Goal: Information Seeking & Learning: Learn about a topic

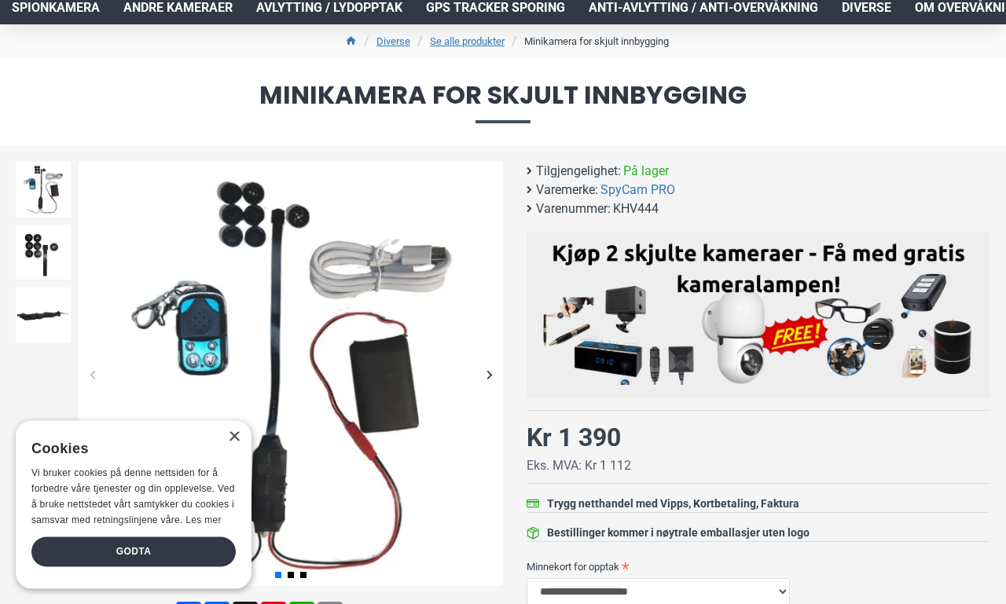
scroll to position [111, 0]
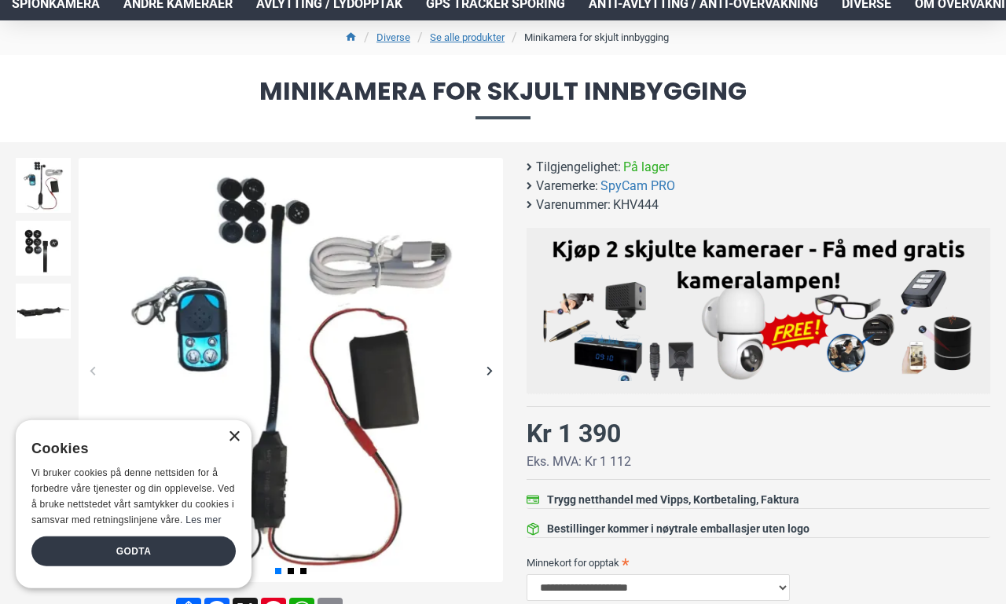
click at [228, 443] on div "×" at bounding box center [234, 437] width 12 height 12
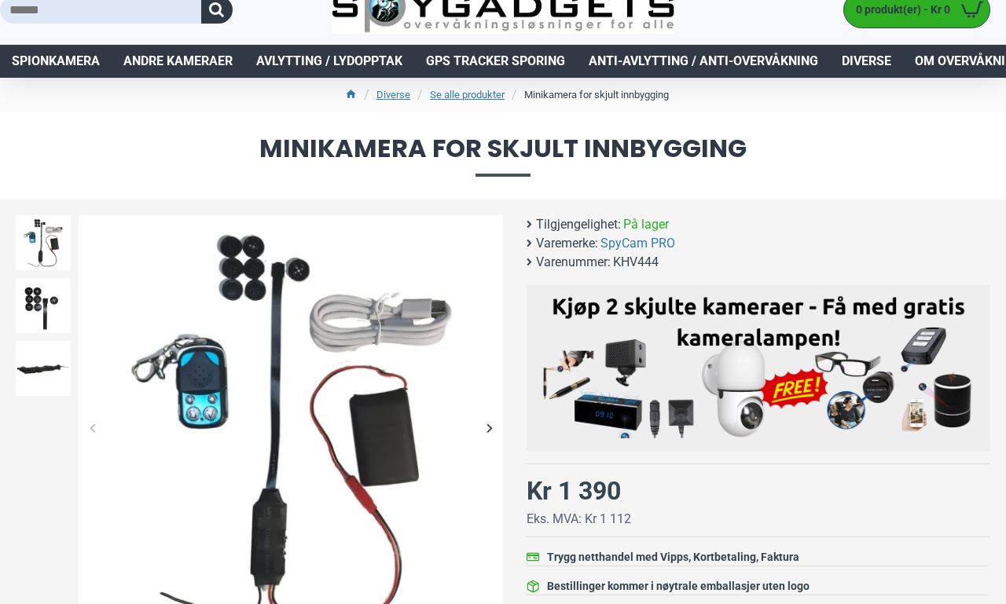
scroll to position [92, 0]
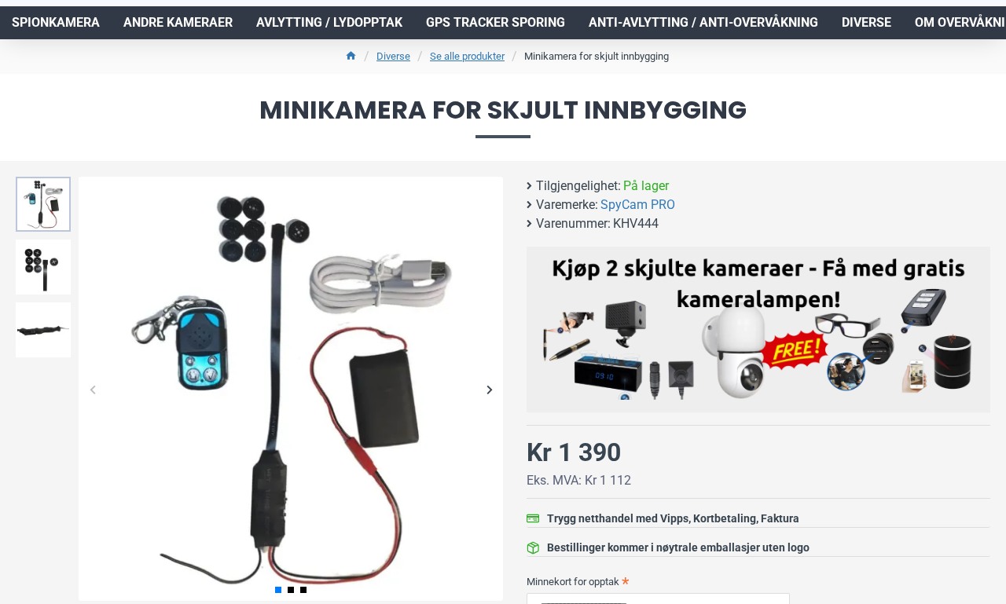
click at [44, 206] on img at bounding box center [43, 204] width 55 height 55
click at [46, 267] on img at bounding box center [43, 267] width 55 height 55
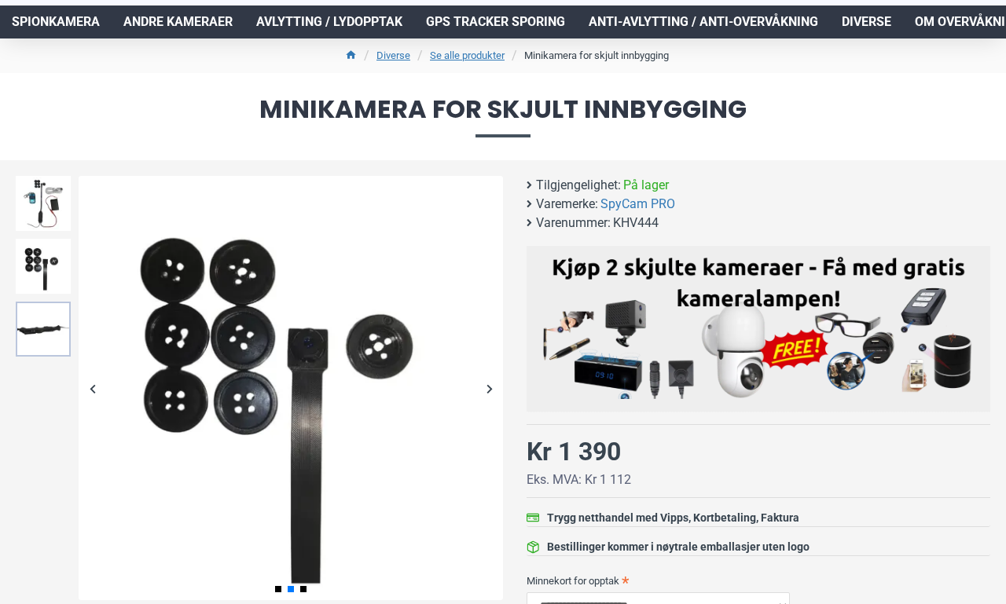
click at [42, 332] on img at bounding box center [43, 329] width 55 height 55
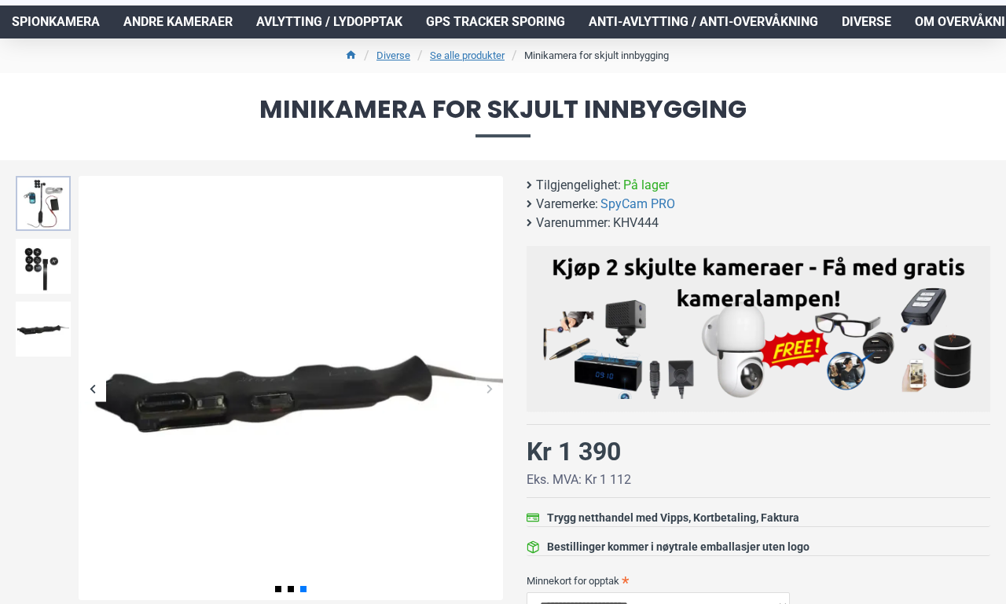
click at [61, 198] on img at bounding box center [43, 203] width 55 height 55
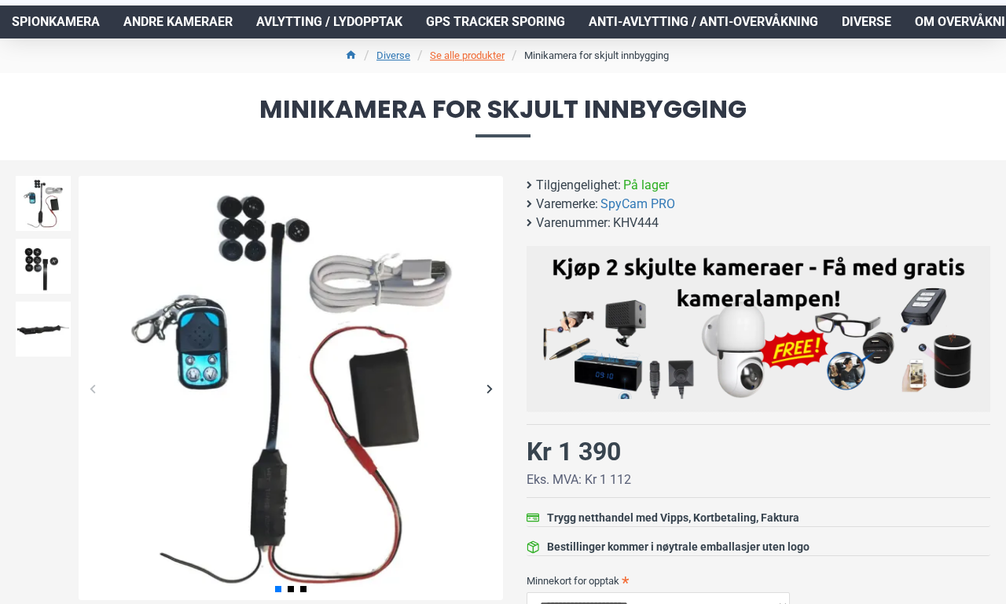
click at [464, 57] on link "Se alle produkter" at bounding box center [467, 56] width 75 height 16
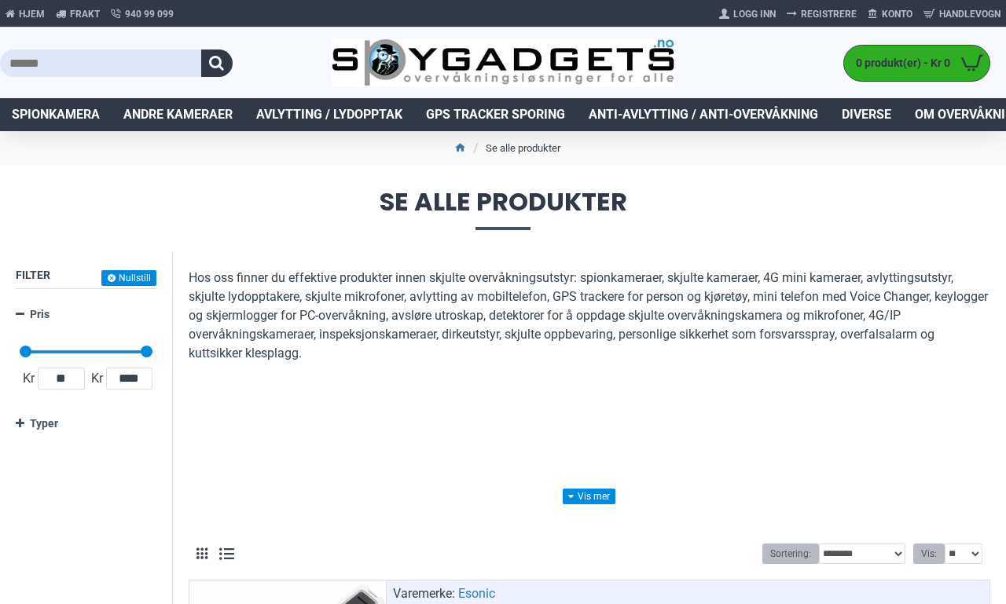
click at [59, 119] on span "Spionkamera" at bounding box center [56, 114] width 88 height 19
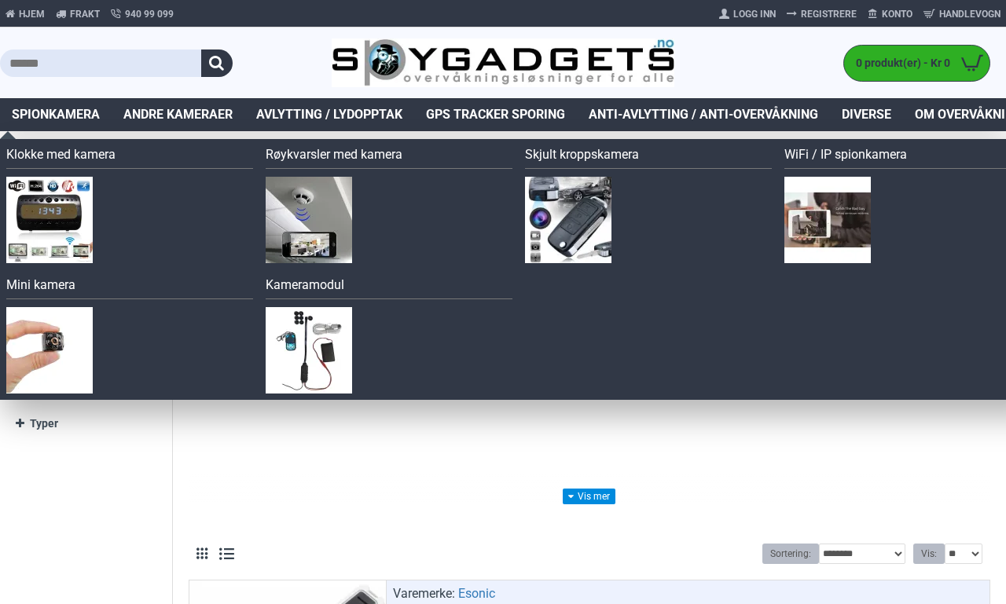
click at [48, 235] on img at bounding box center [49, 220] width 86 height 86
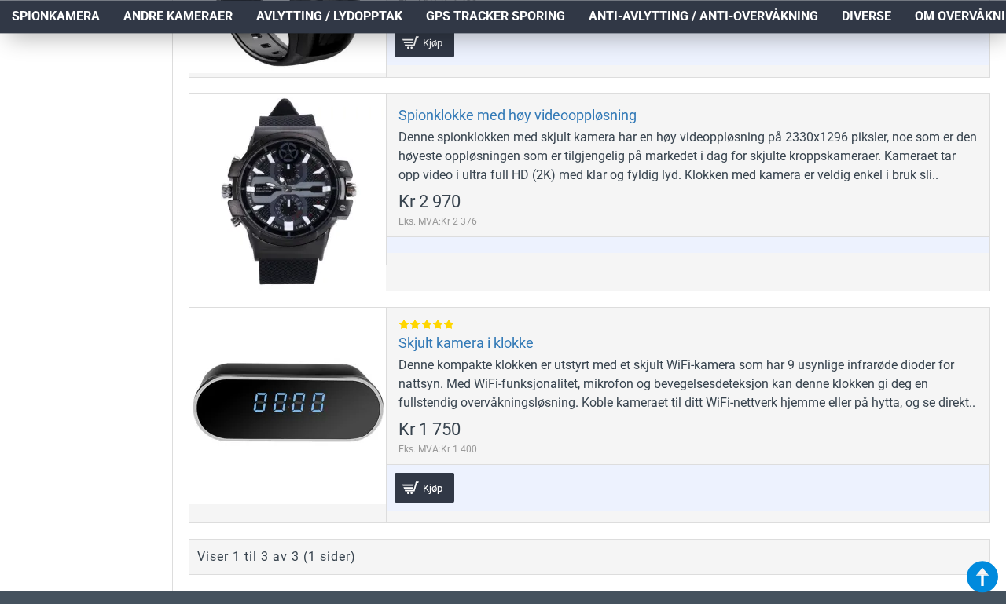
scroll to position [989, 0]
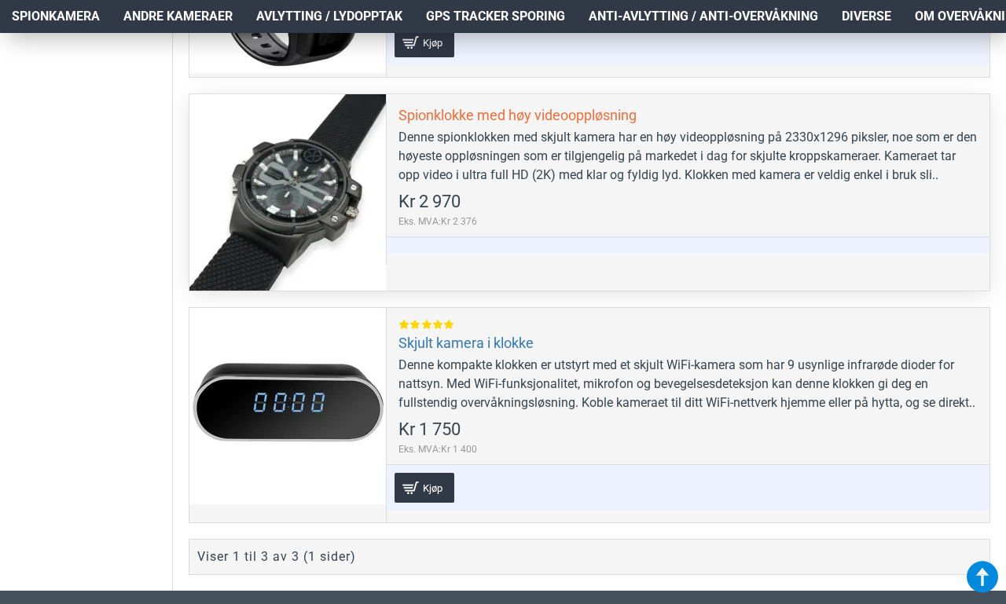
click at [566, 124] on link "Spionklokke med høy videooppløsning" at bounding box center [517, 115] width 238 height 18
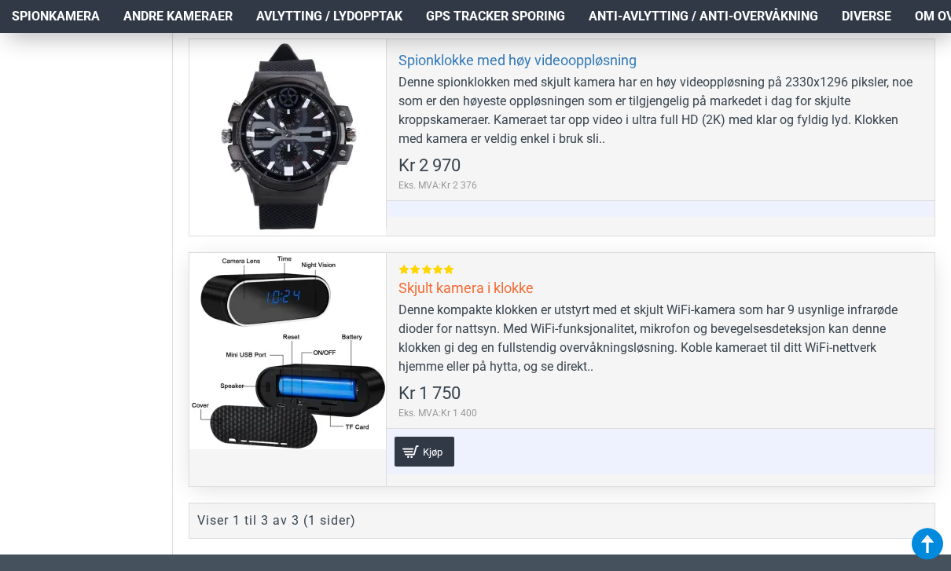
click at [493, 285] on link "Skjult kamera i klokke" at bounding box center [465, 288] width 135 height 18
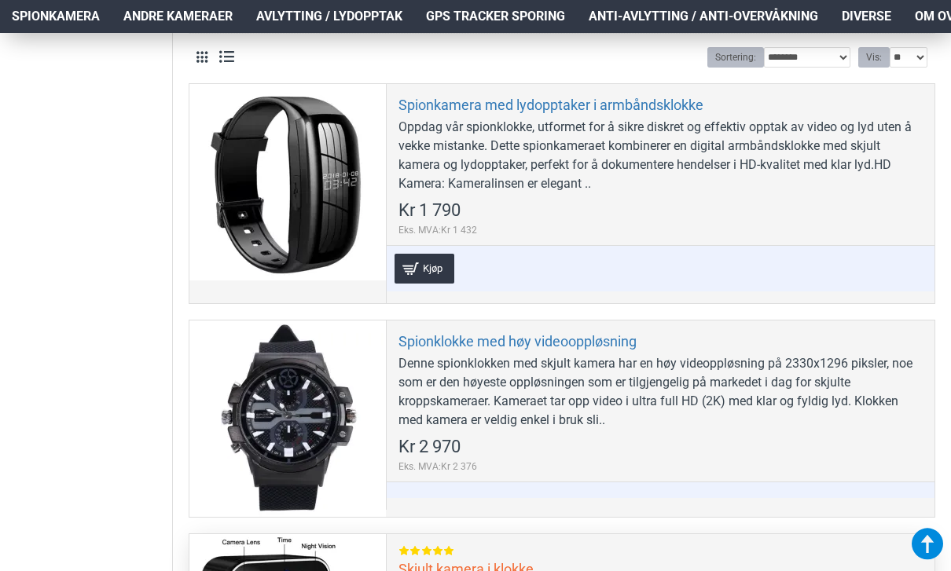
scroll to position [764, 0]
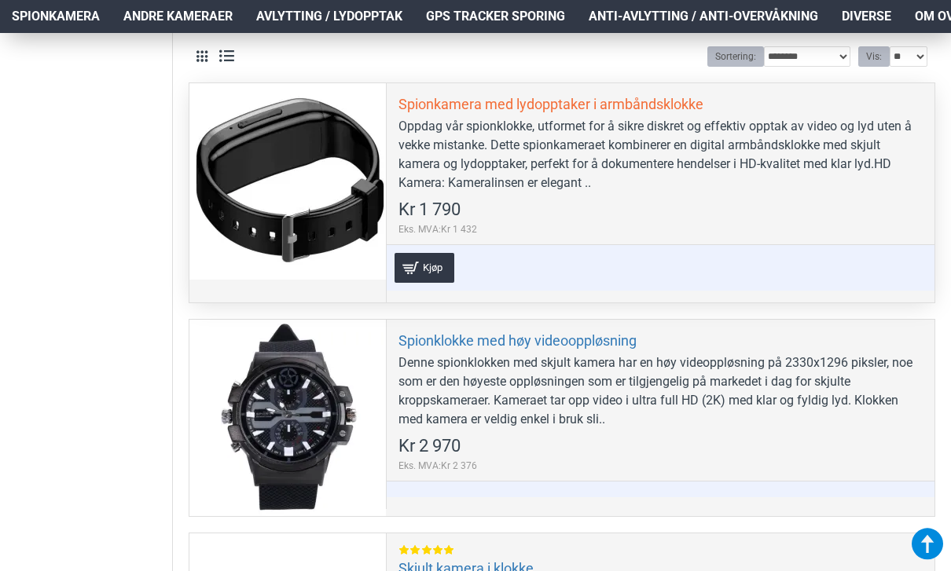
click at [633, 110] on link "Spionkamera med lydopptaker i armbåndsklokke" at bounding box center [550, 104] width 305 height 18
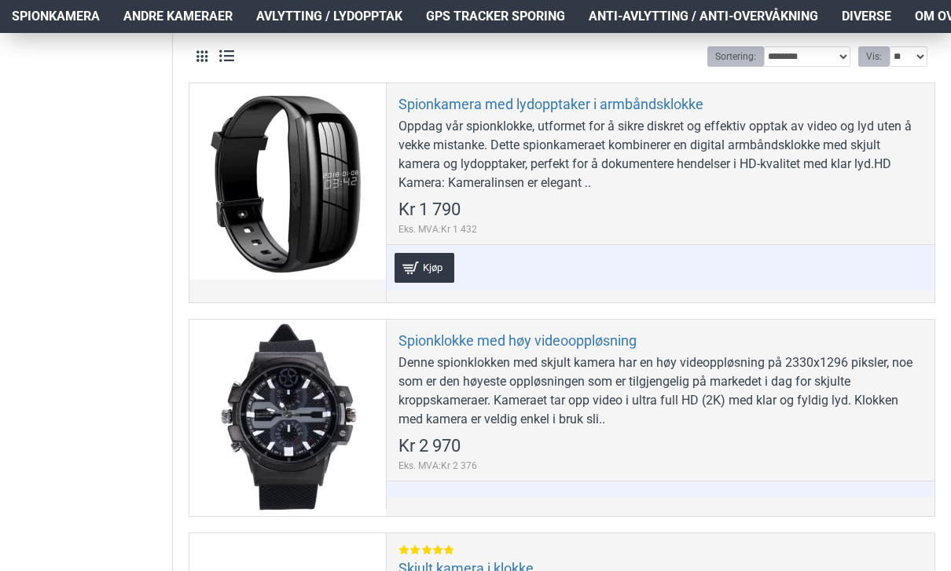
click at [69, 22] on span "Spionkamera" at bounding box center [56, 16] width 88 height 19
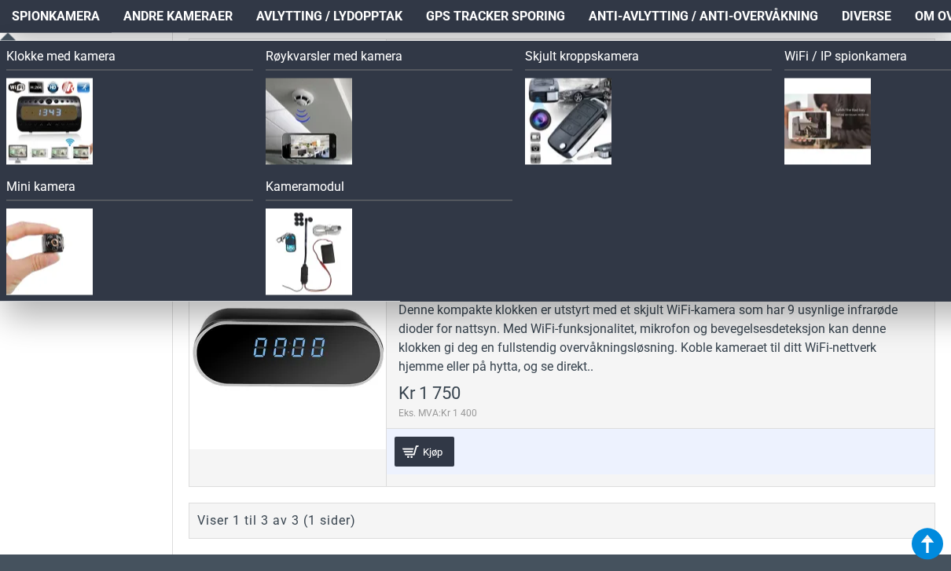
scroll to position [1072, 0]
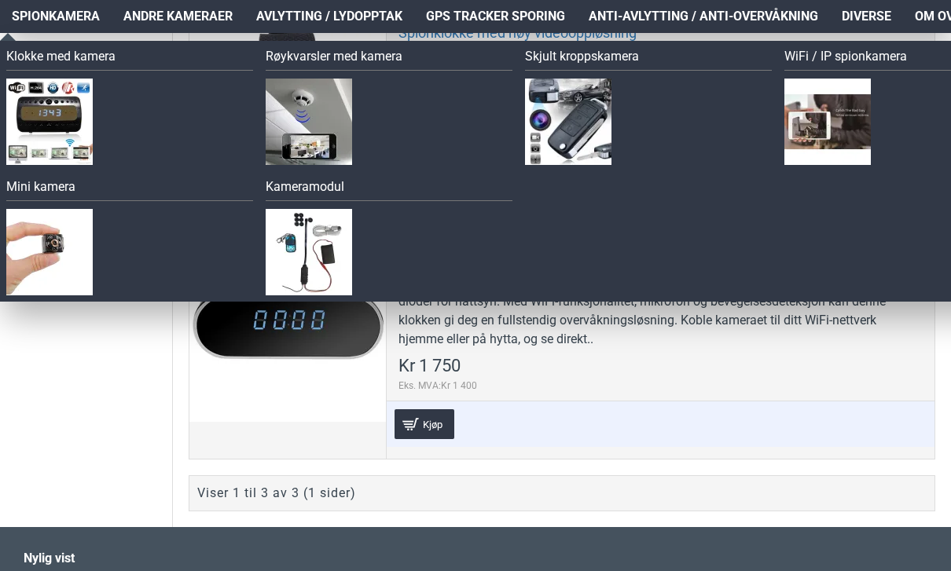
click at [51, 243] on img at bounding box center [49, 252] width 86 height 86
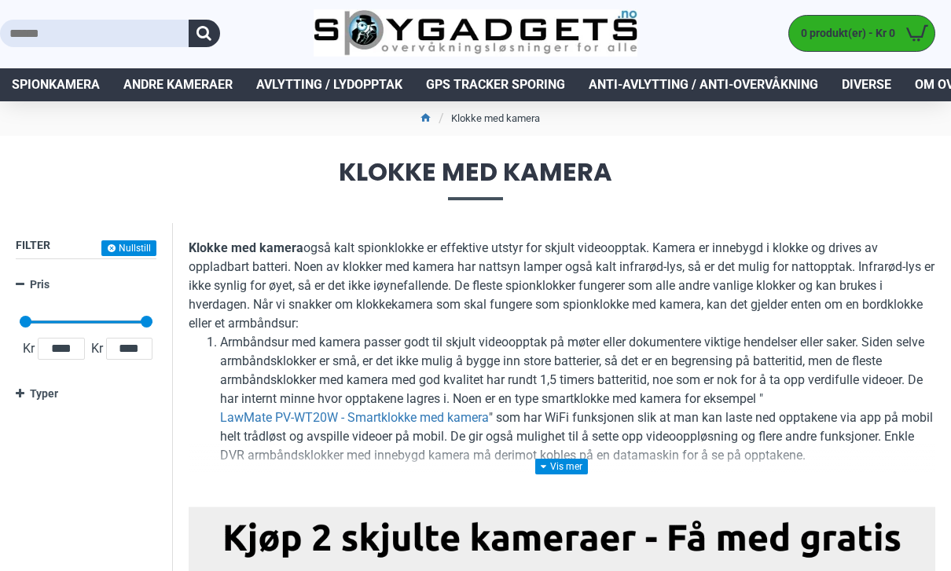
scroll to position [0, 0]
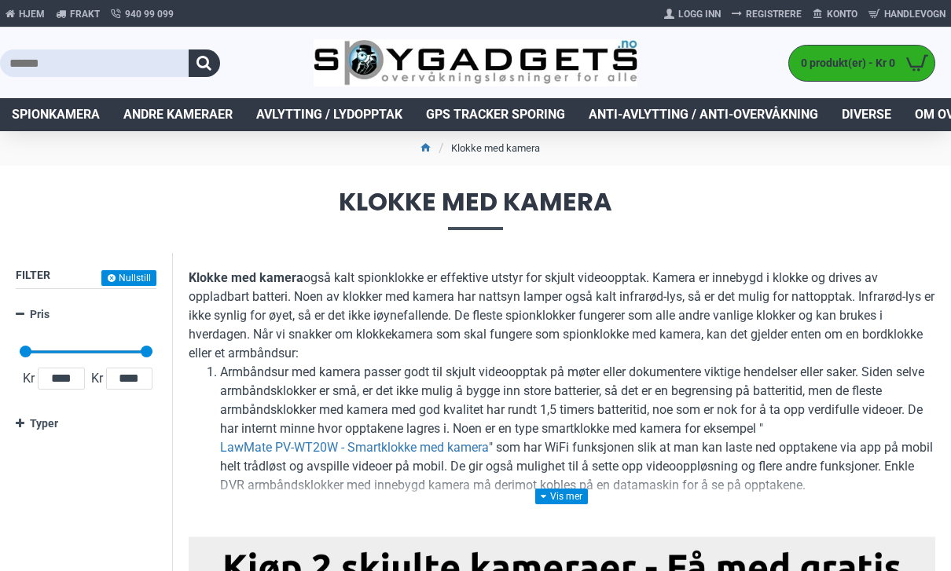
click at [77, 126] on link "Spionkamera" at bounding box center [56, 114] width 112 height 33
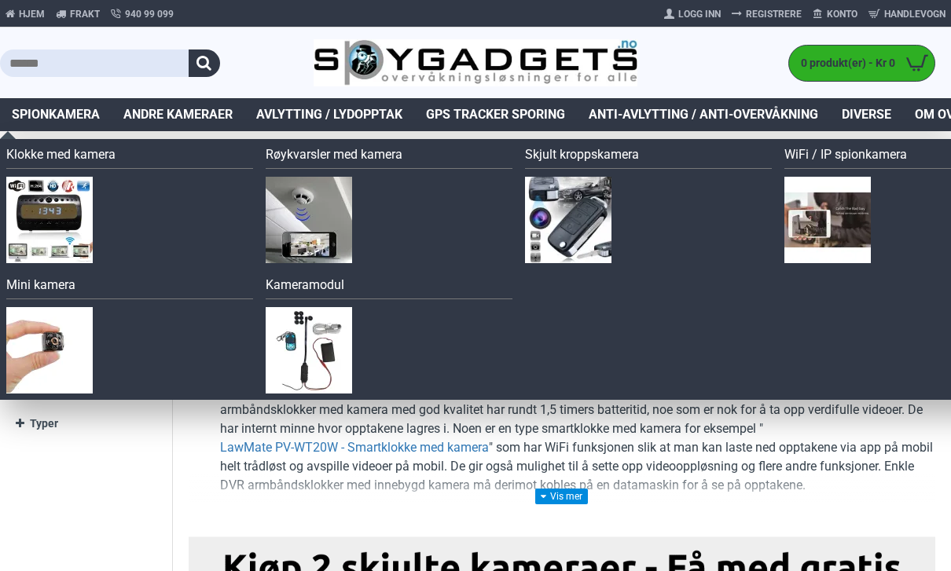
click at [611, 159] on link "Skjult kroppskamera" at bounding box center [648, 157] width 247 height 24
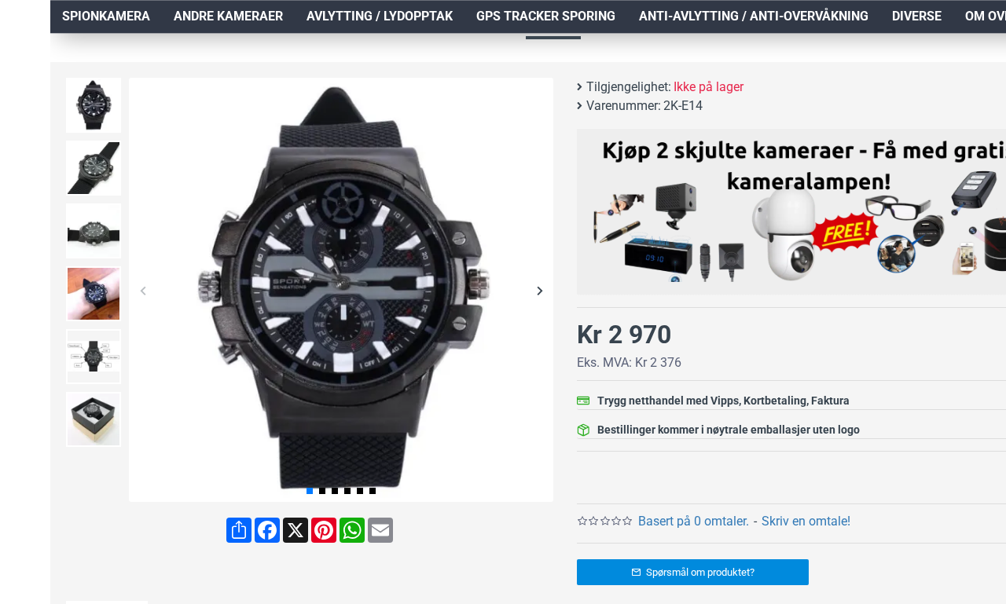
scroll to position [188, 0]
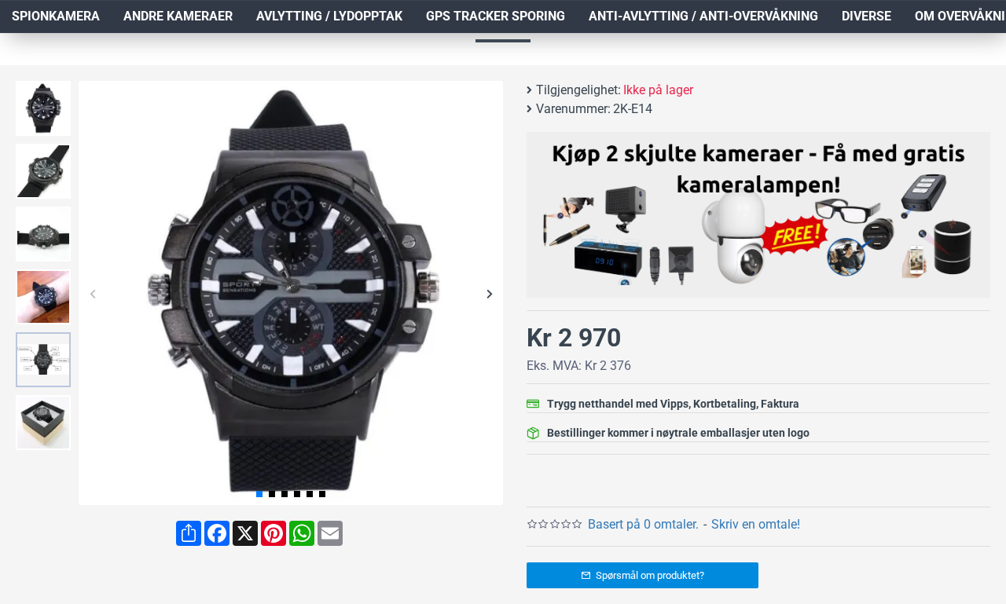
click at [51, 373] on img at bounding box center [43, 359] width 55 height 55
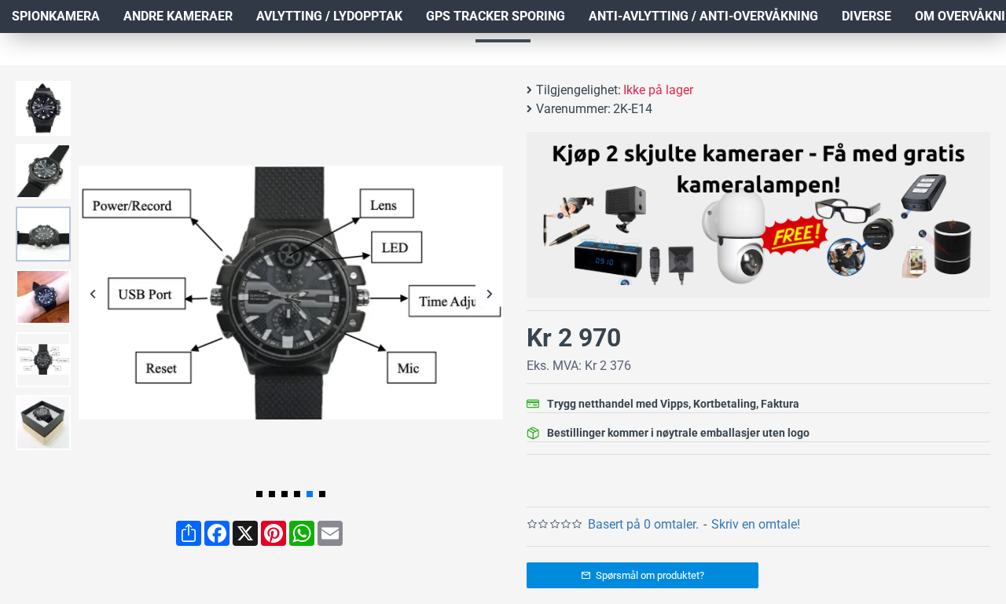
click at [44, 242] on img at bounding box center [43, 234] width 55 height 55
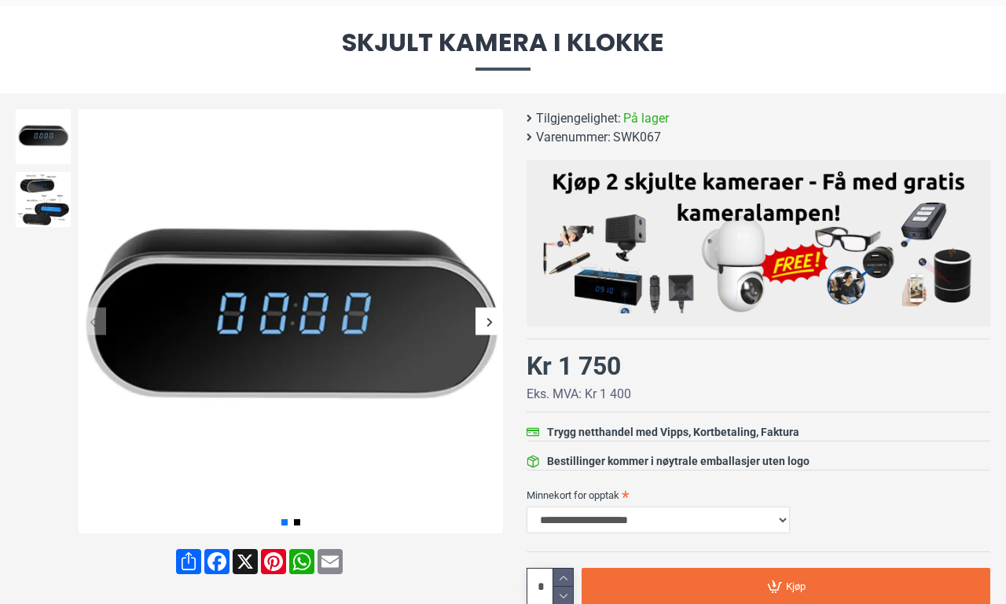
scroll to position [163, 0]
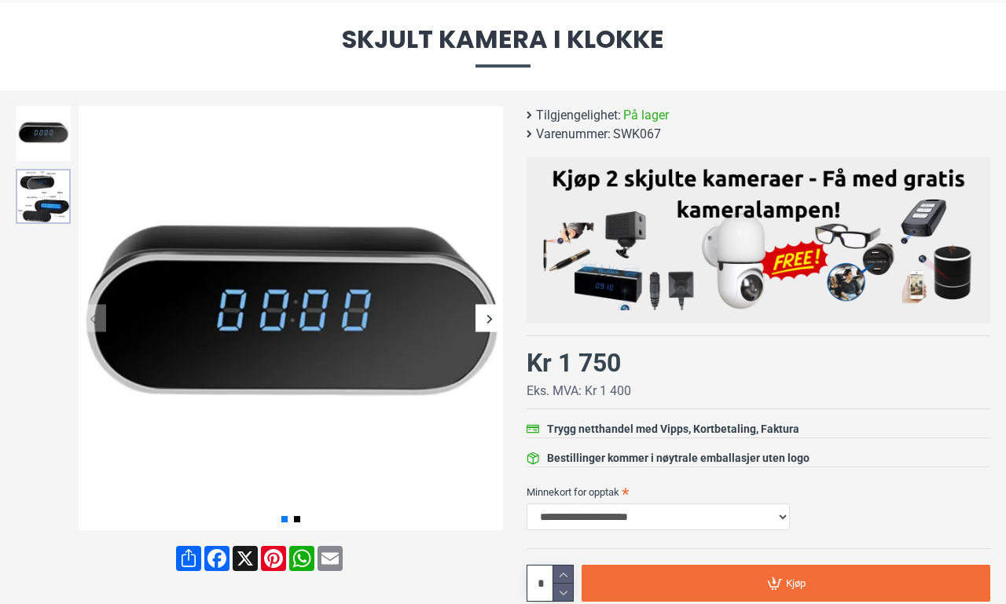
click at [43, 202] on img at bounding box center [43, 196] width 55 height 55
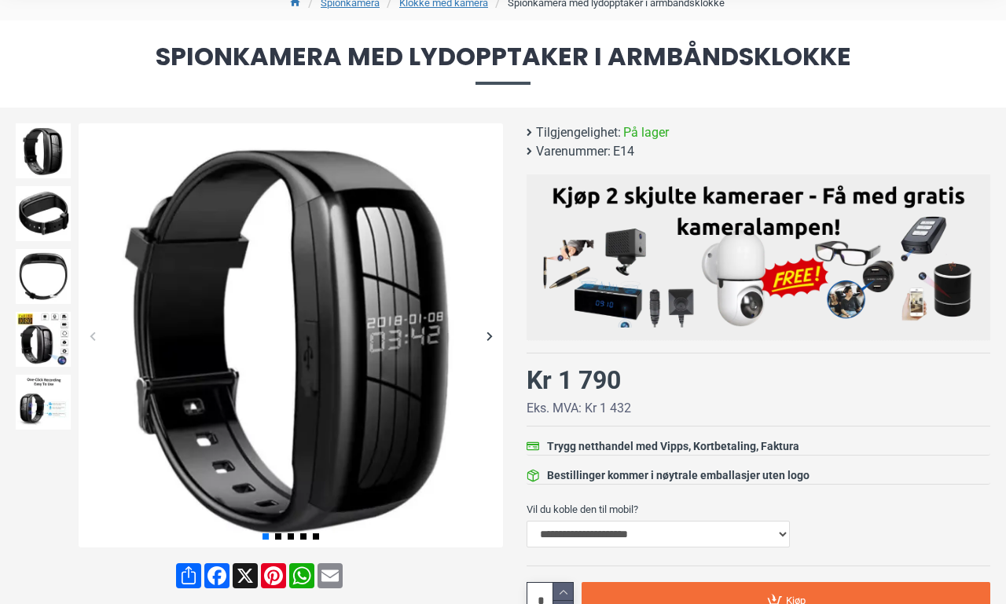
scroll to position [146, 0]
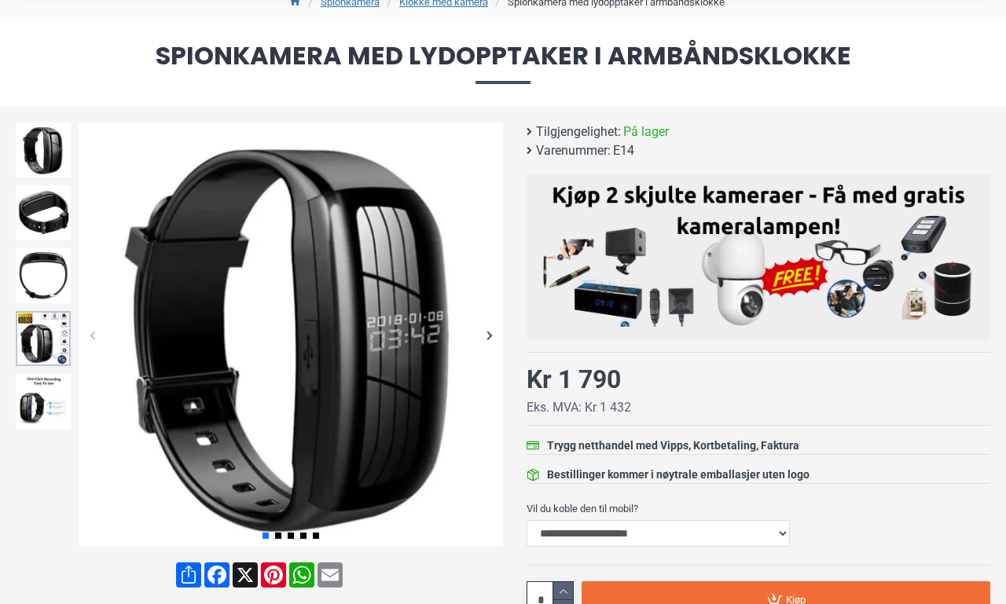
click at [52, 343] on img at bounding box center [43, 338] width 55 height 55
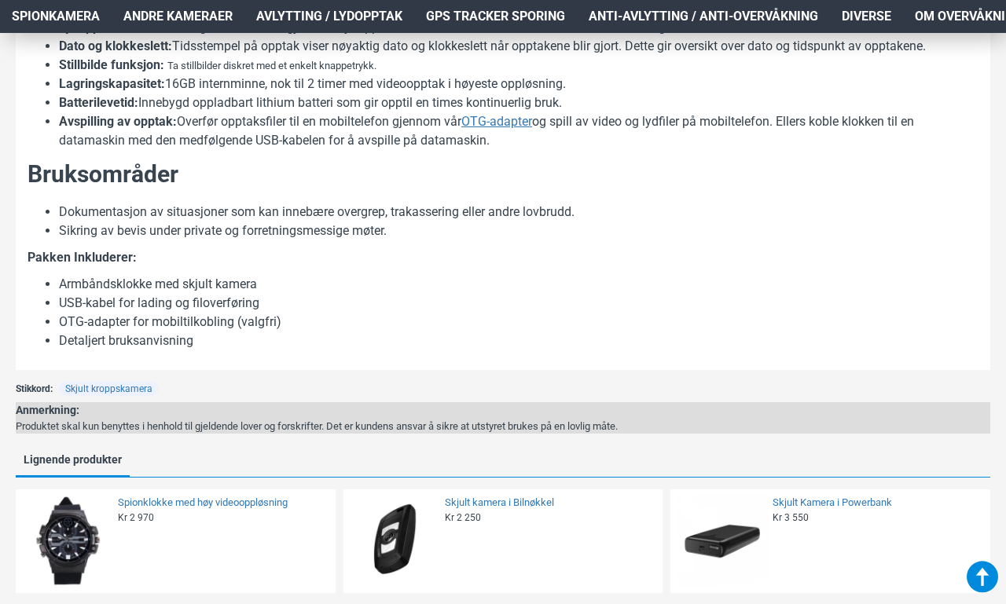
scroll to position [1041, 0]
click at [847, 497] on link "Skjult Kamera i Powerbank" at bounding box center [876, 502] width 208 height 13
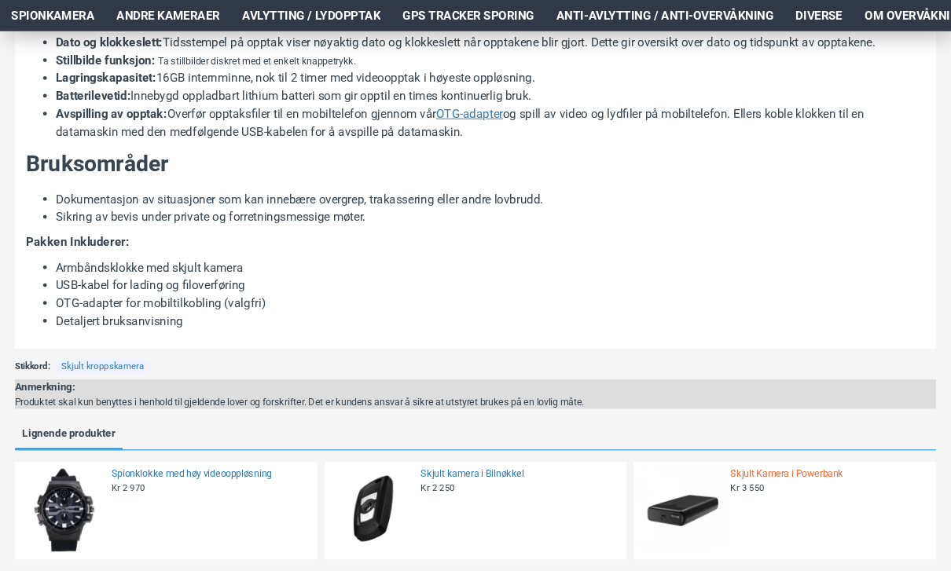
scroll to position [1116, 0]
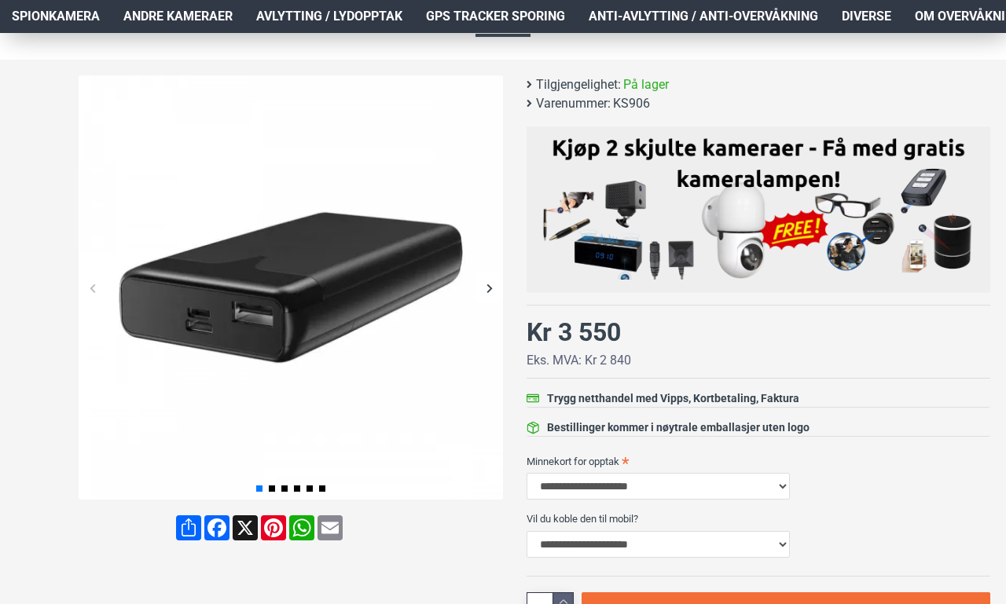
scroll to position [216, 0]
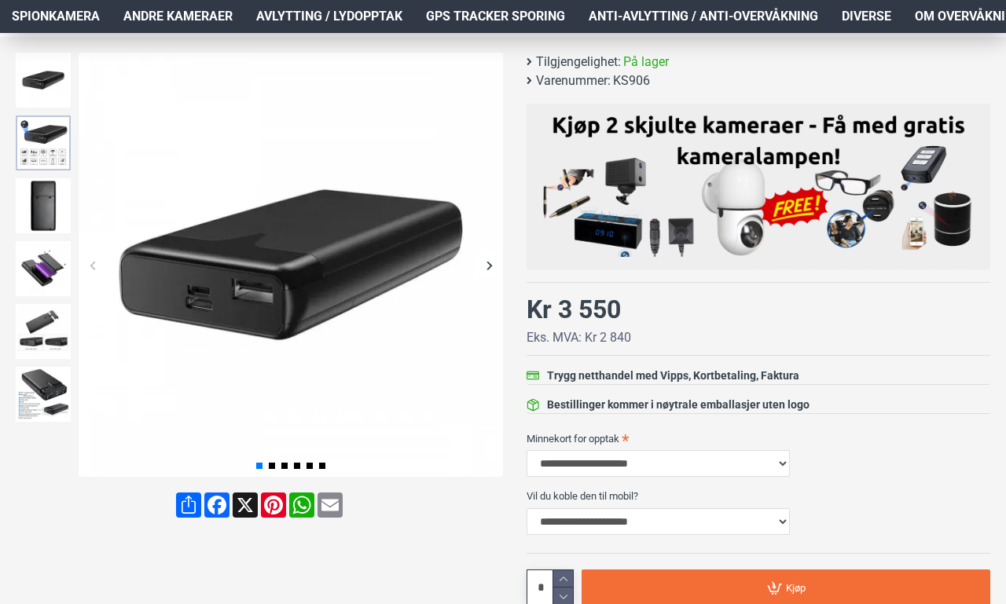
click at [44, 150] on img at bounding box center [43, 142] width 55 height 55
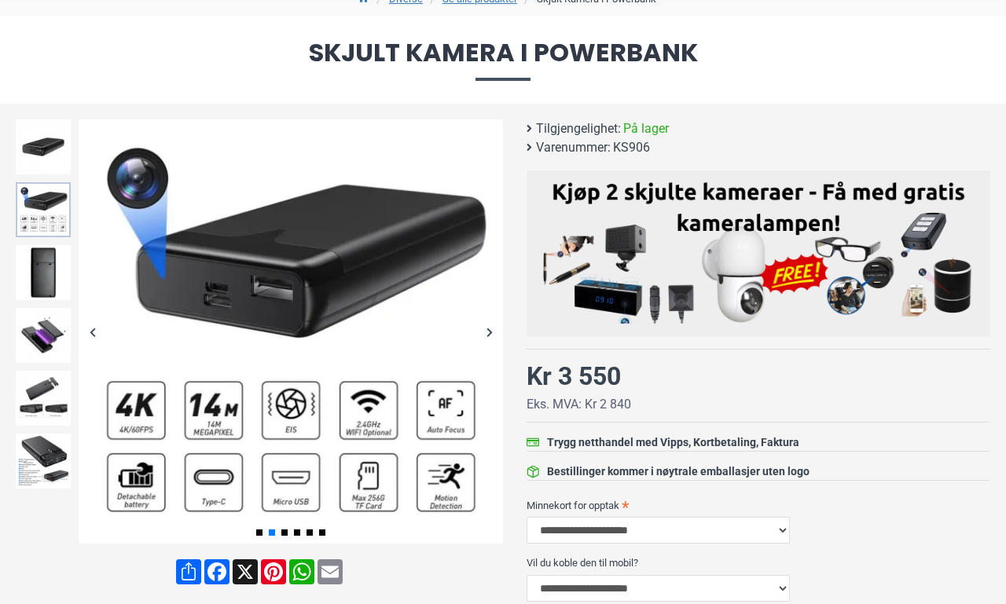
scroll to position [148, 0]
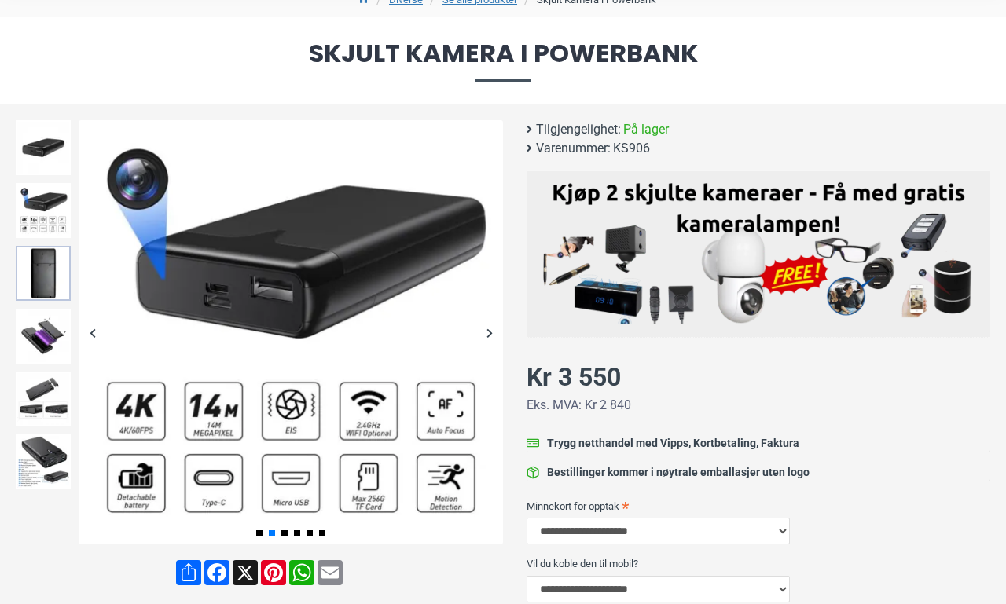
click at [42, 273] on img at bounding box center [43, 273] width 55 height 55
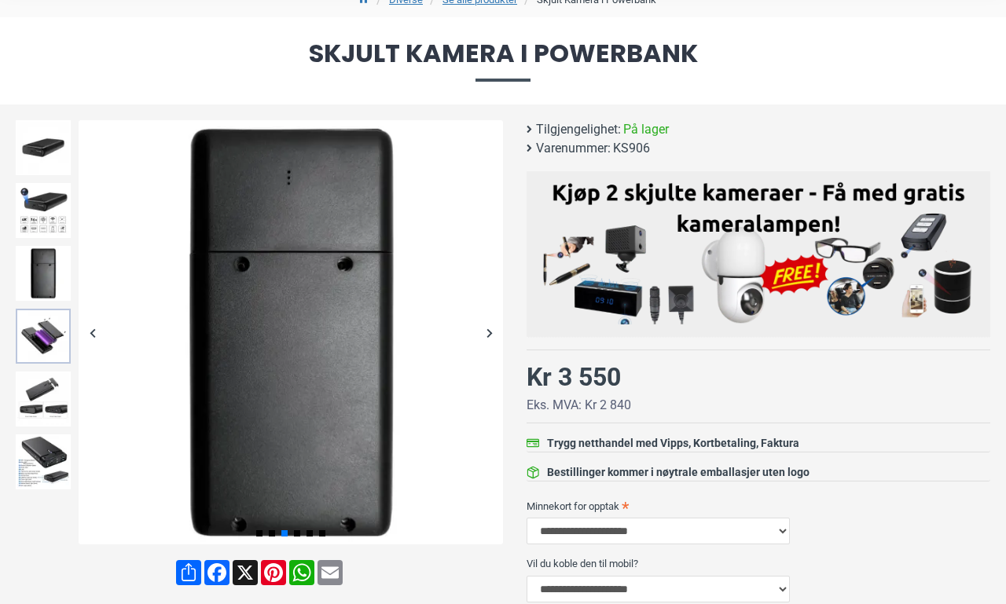
click at [46, 345] on img at bounding box center [43, 336] width 55 height 55
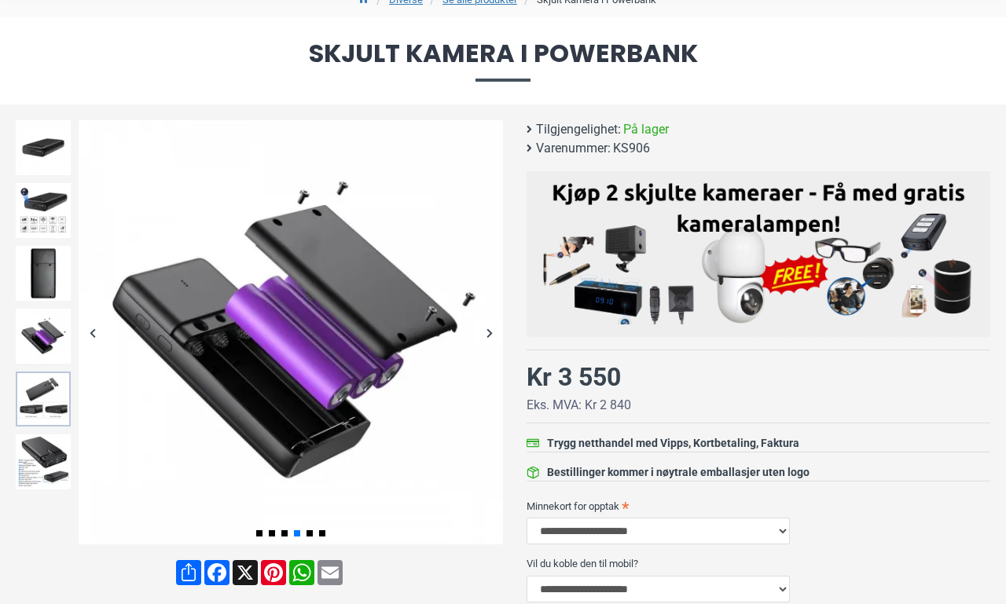
click at [50, 393] on img at bounding box center [43, 399] width 55 height 55
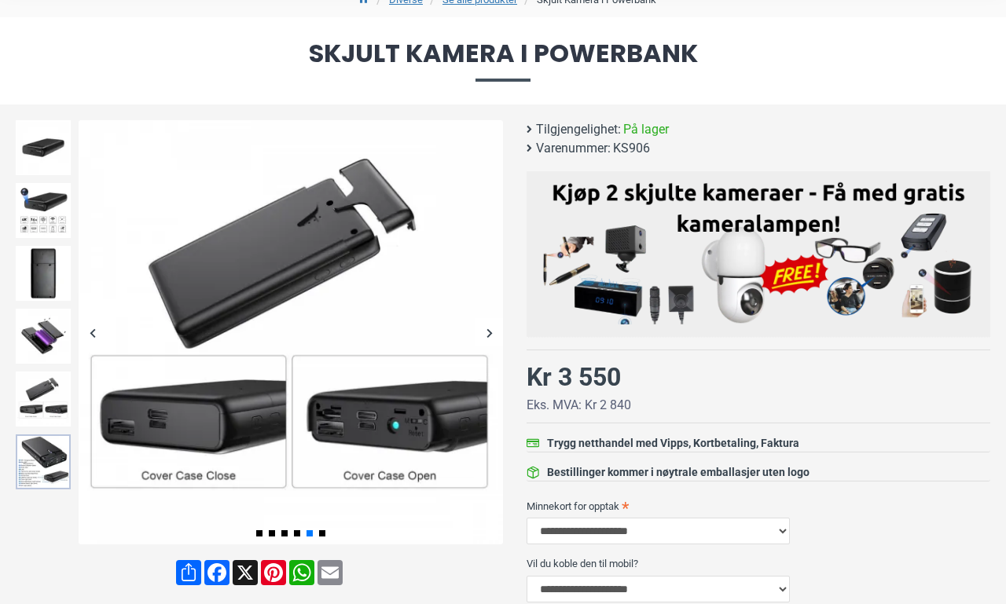
click at [54, 465] on img at bounding box center [43, 461] width 55 height 55
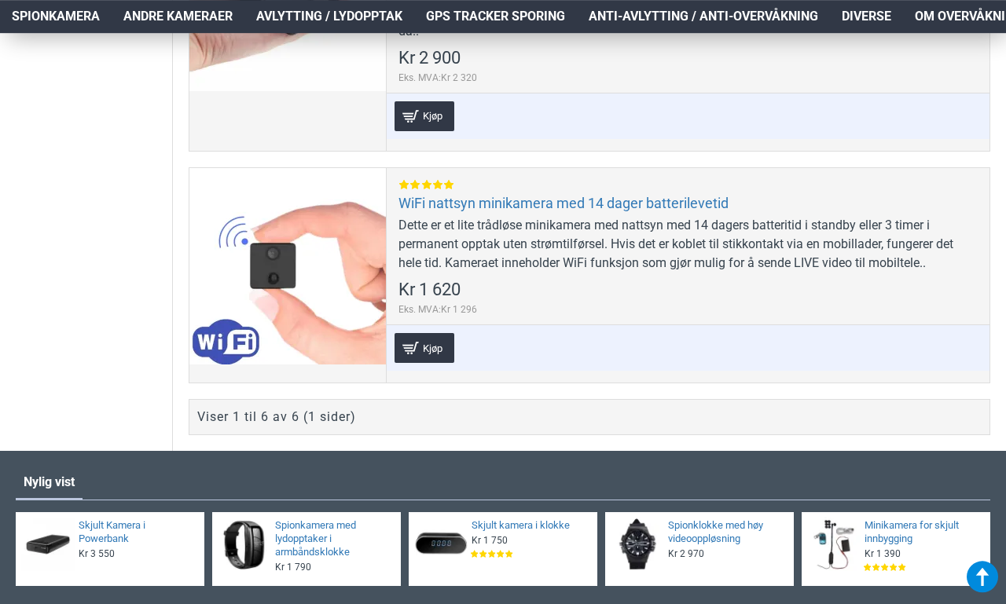
scroll to position [1726, 0]
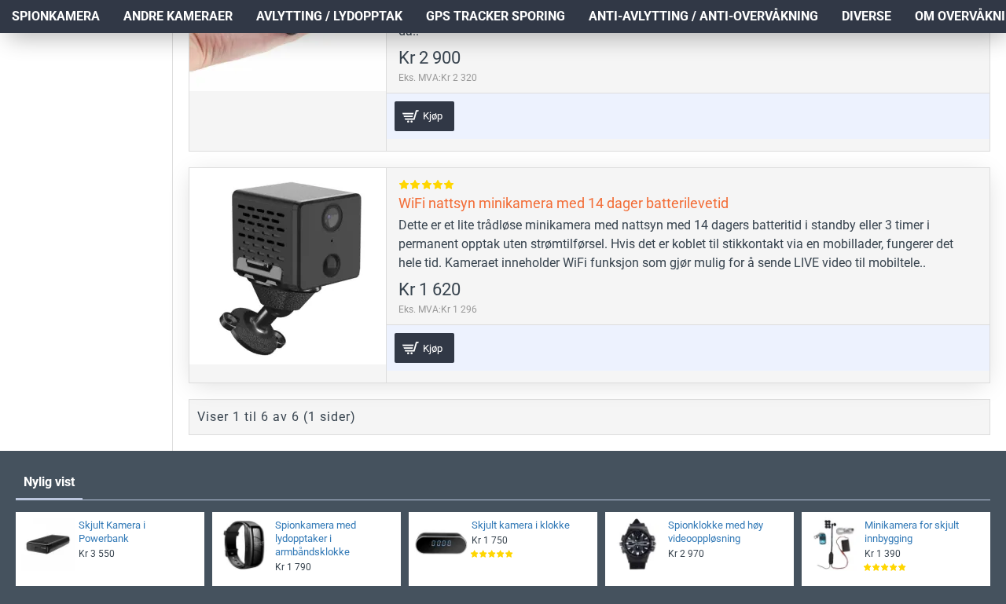
click at [665, 203] on link "WiFi nattsyn minikamera med 14 dager batterilevetid" at bounding box center [563, 203] width 330 height 18
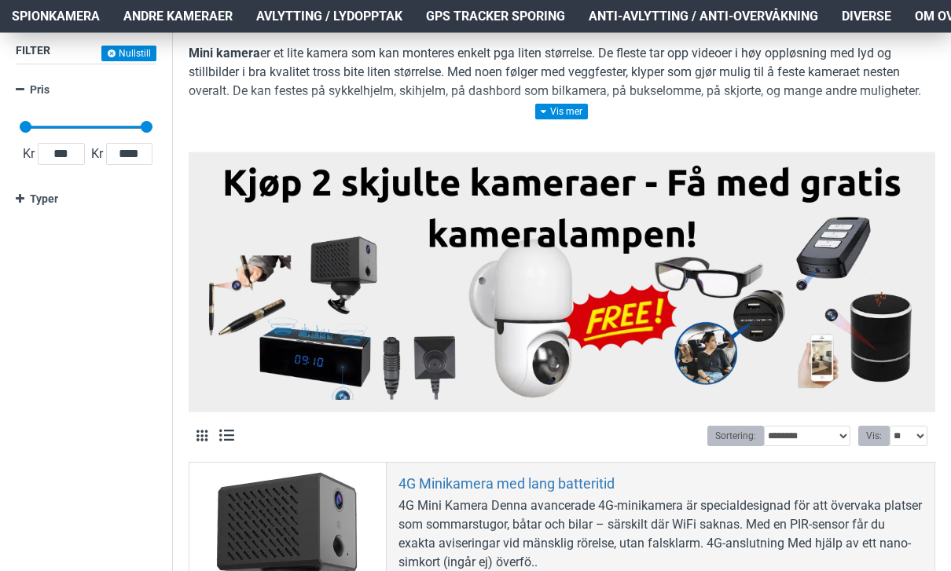
scroll to position [136, 0]
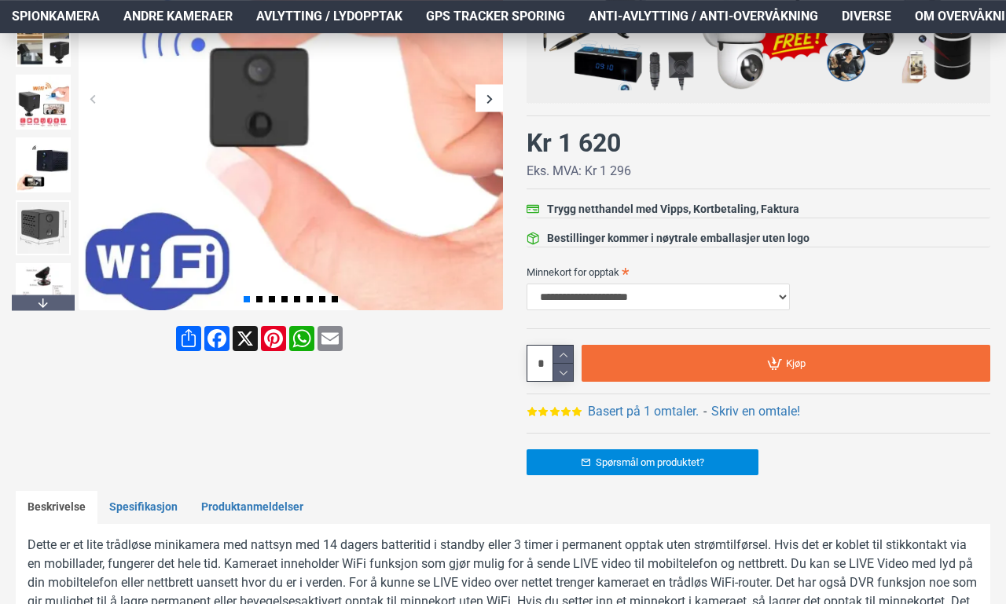
scroll to position [273, 0]
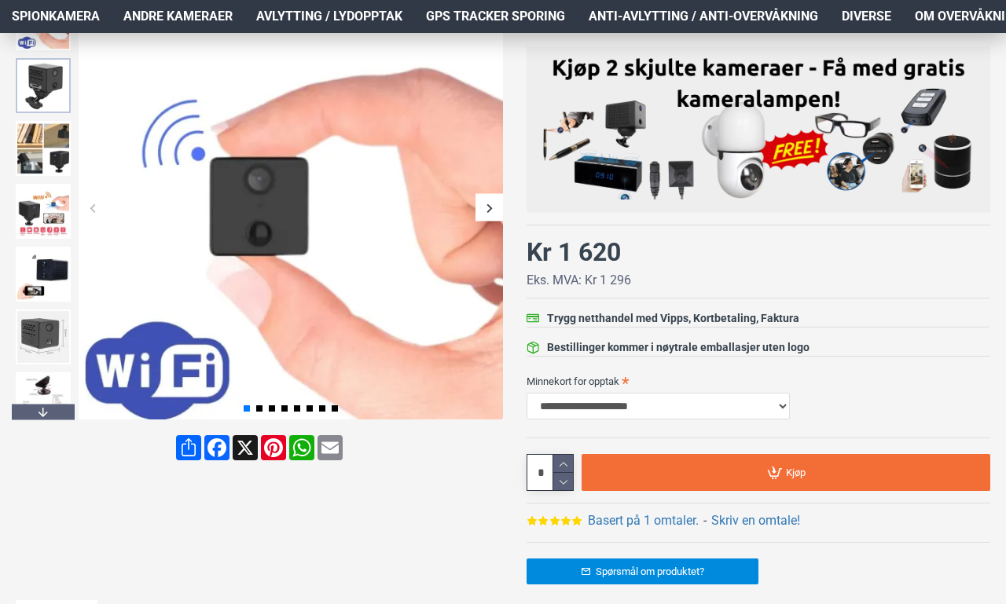
click at [40, 86] on img at bounding box center [43, 85] width 55 height 55
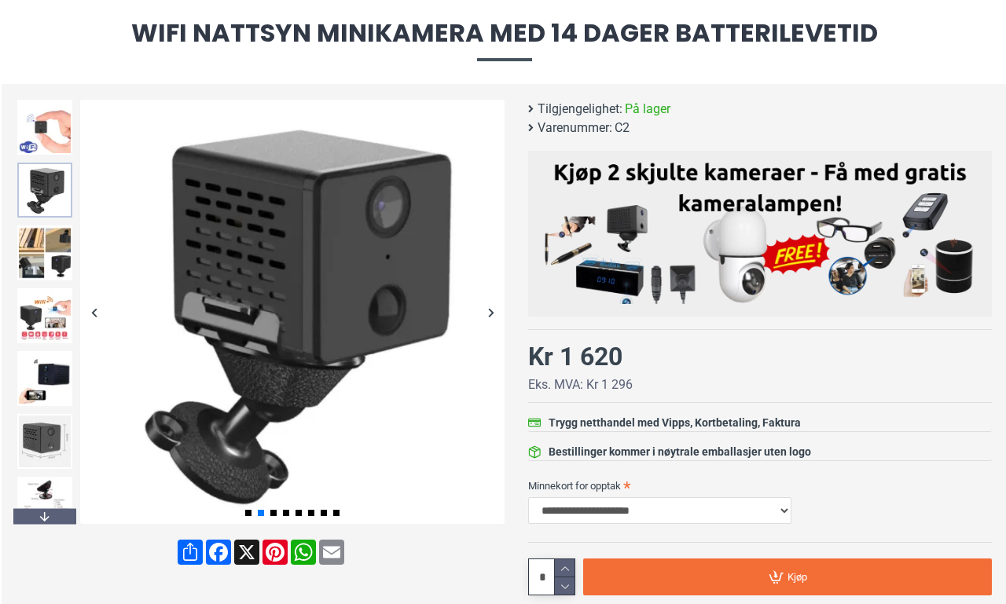
scroll to position [169, 0]
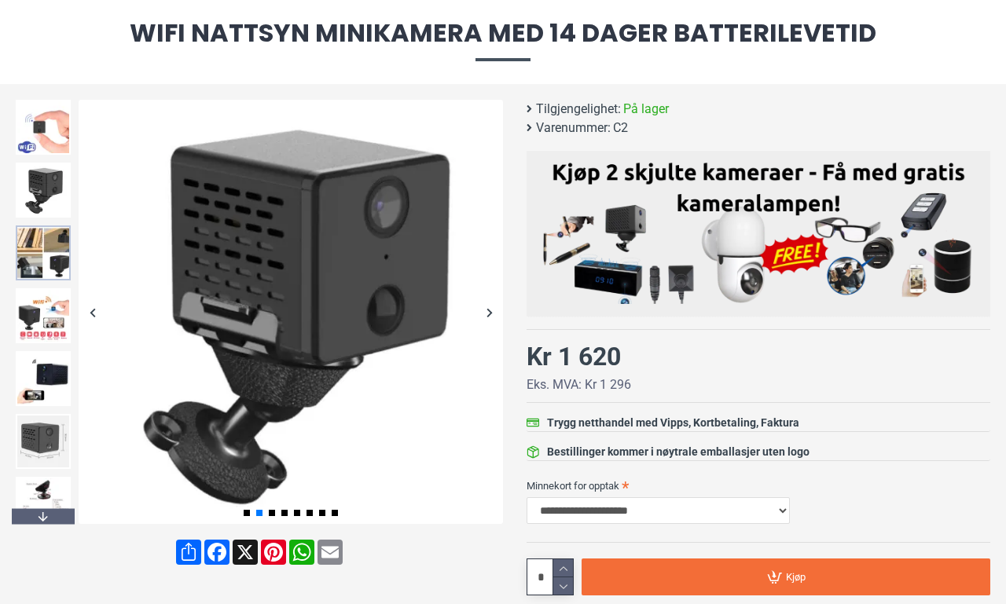
click at [57, 252] on img at bounding box center [43, 252] width 55 height 55
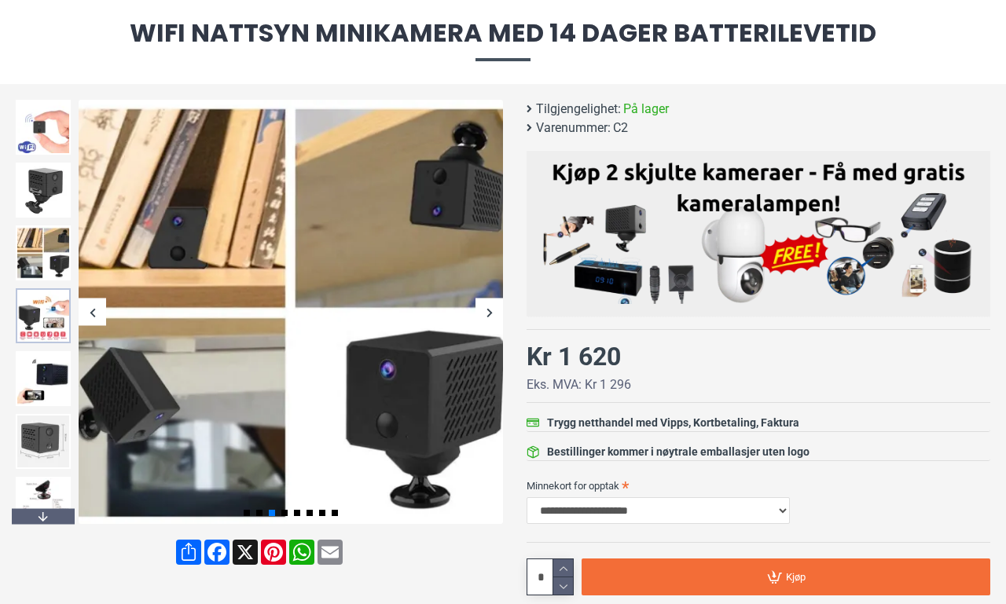
click at [38, 318] on img at bounding box center [43, 315] width 55 height 55
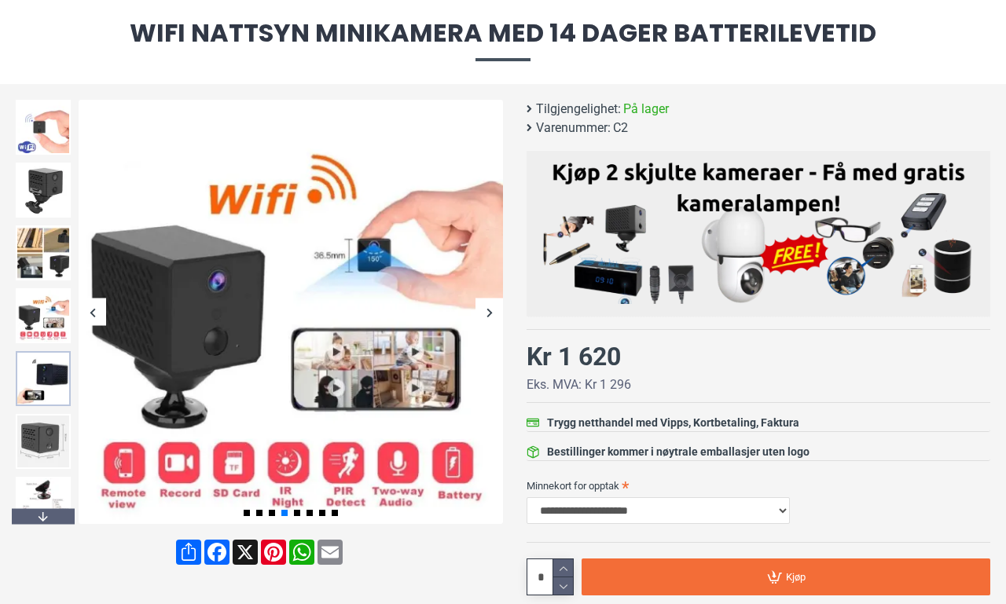
click at [49, 368] on img at bounding box center [43, 378] width 55 height 55
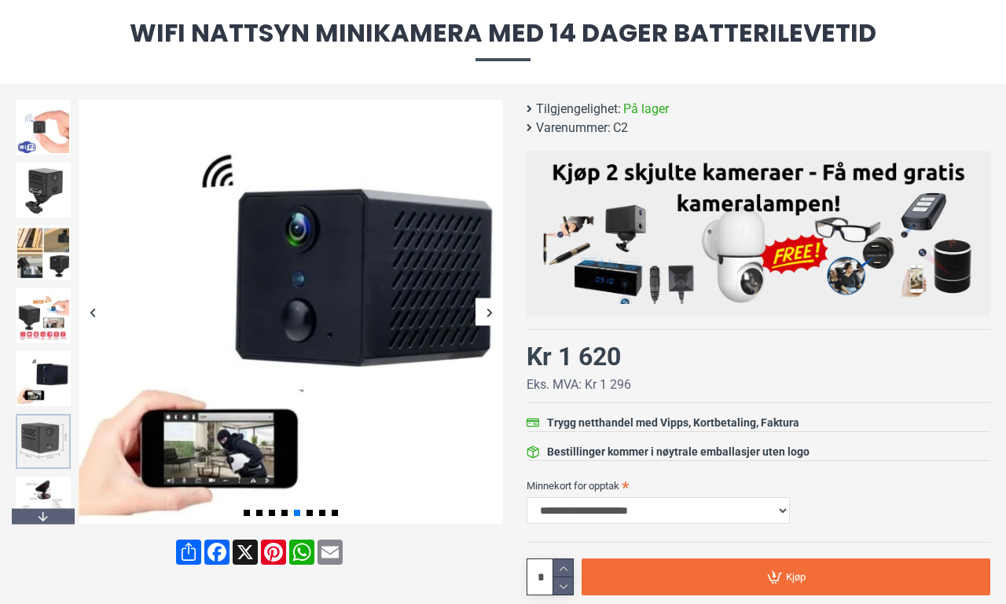
click at [49, 442] on img at bounding box center [43, 441] width 55 height 55
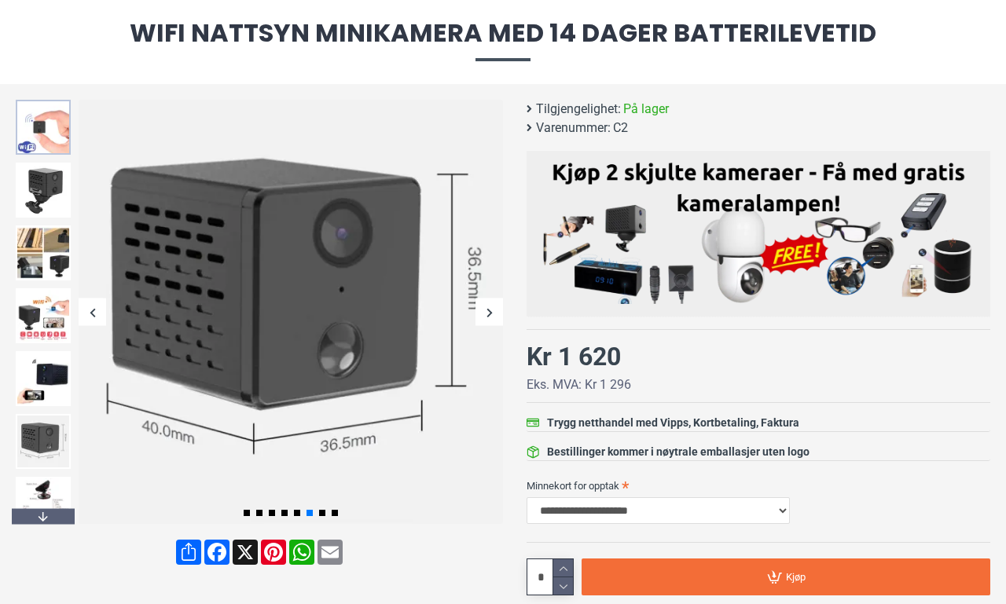
click at [60, 138] on img at bounding box center [43, 127] width 55 height 55
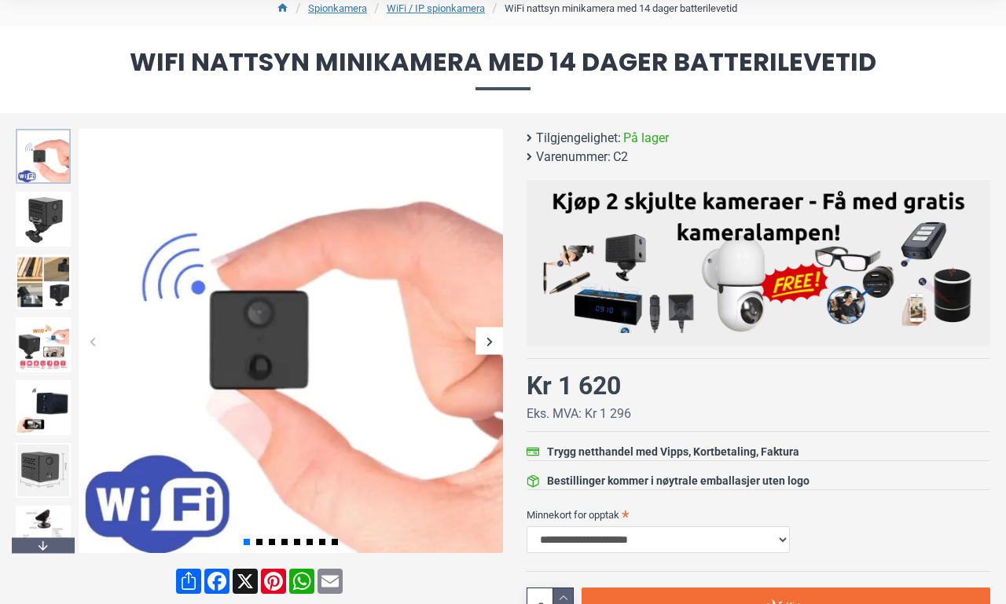
scroll to position [146, 0]
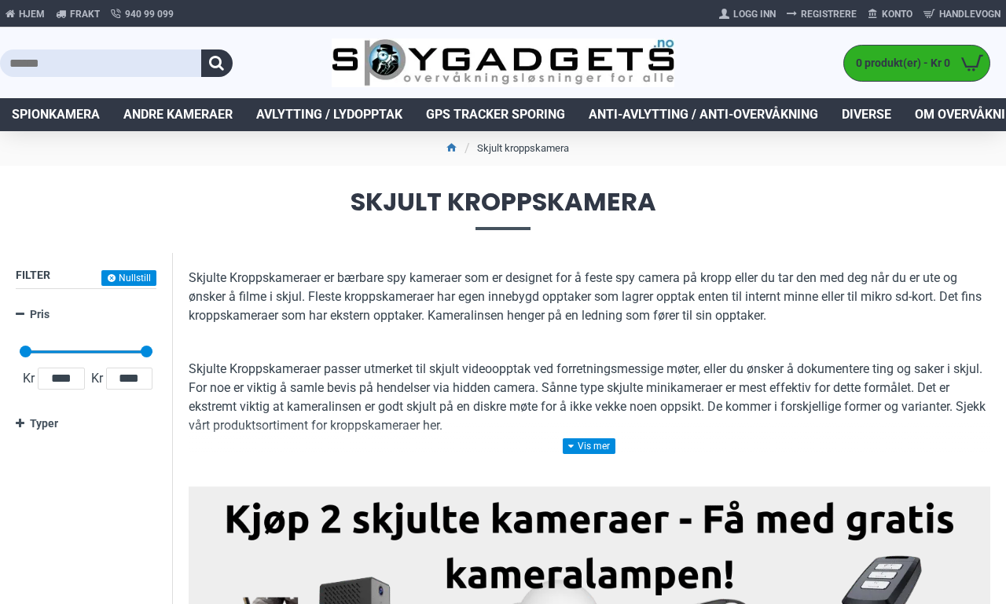
click at [171, 104] on link "Andre kameraer" at bounding box center [178, 114] width 133 height 33
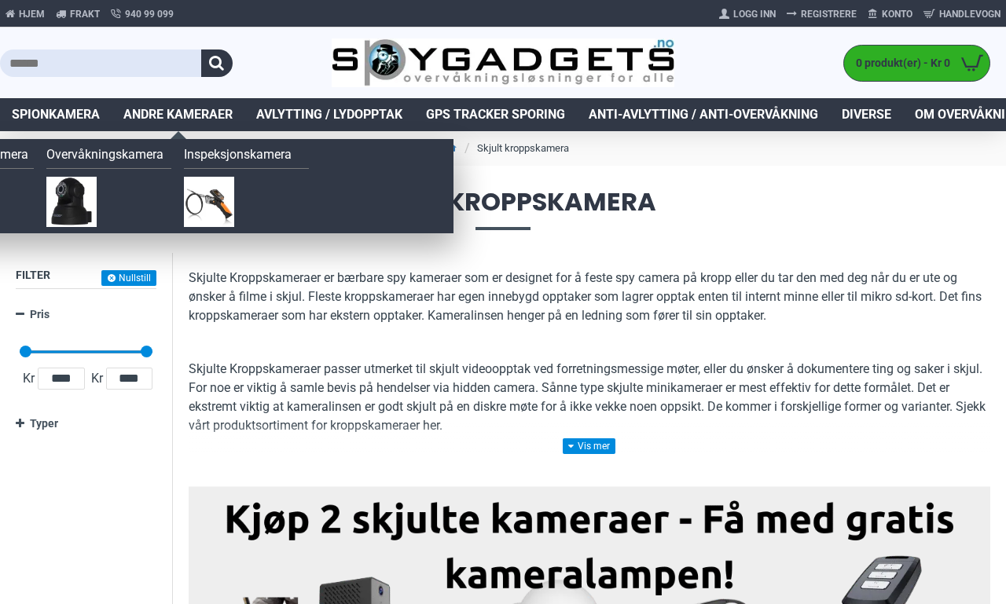
click at [263, 160] on link "Inspeksjonskamera" at bounding box center [246, 157] width 125 height 24
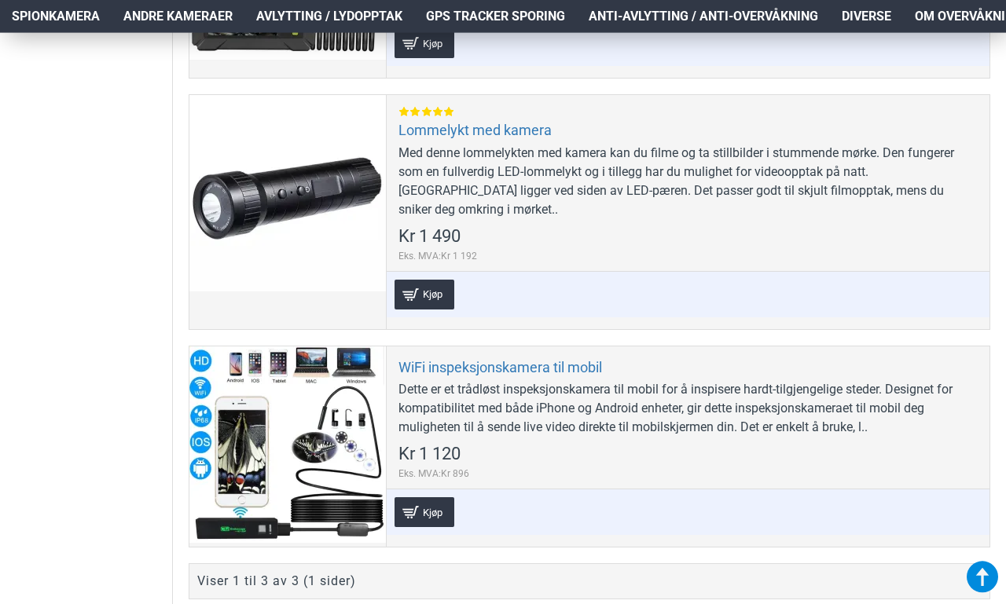
scroll to position [641, 0]
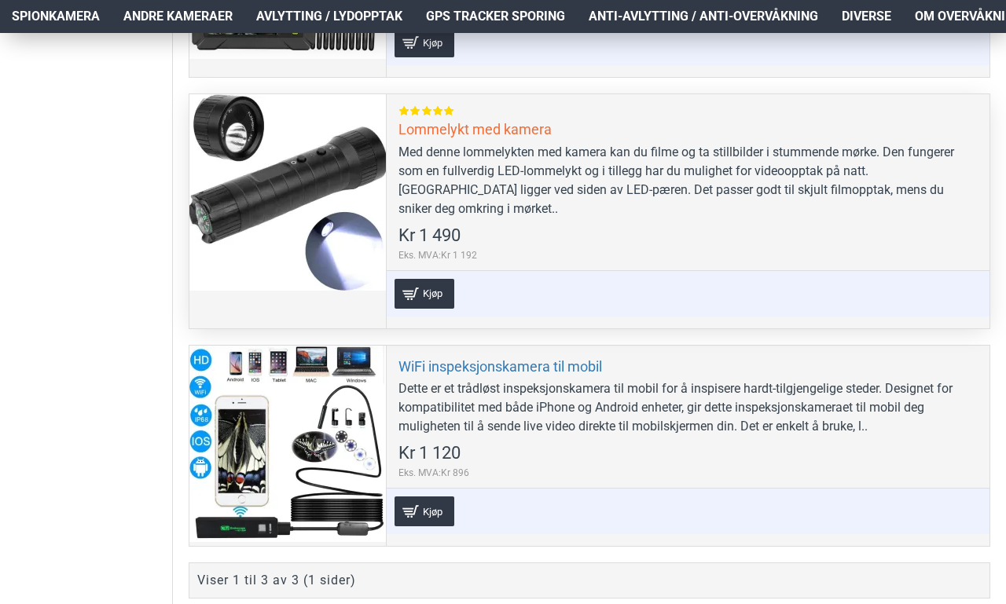
click at [516, 138] on link "Lommelykt med kamera" at bounding box center [474, 129] width 153 height 18
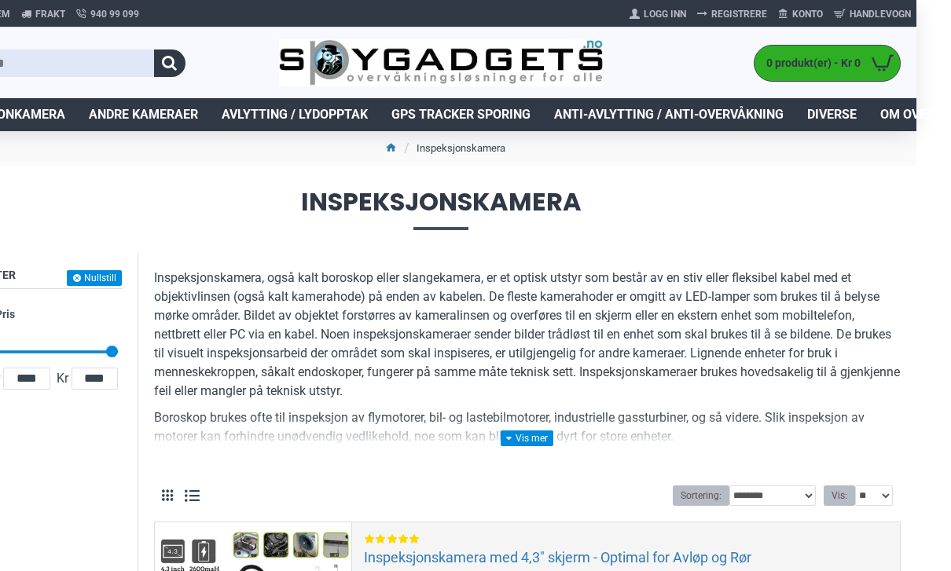
scroll to position [0, 0]
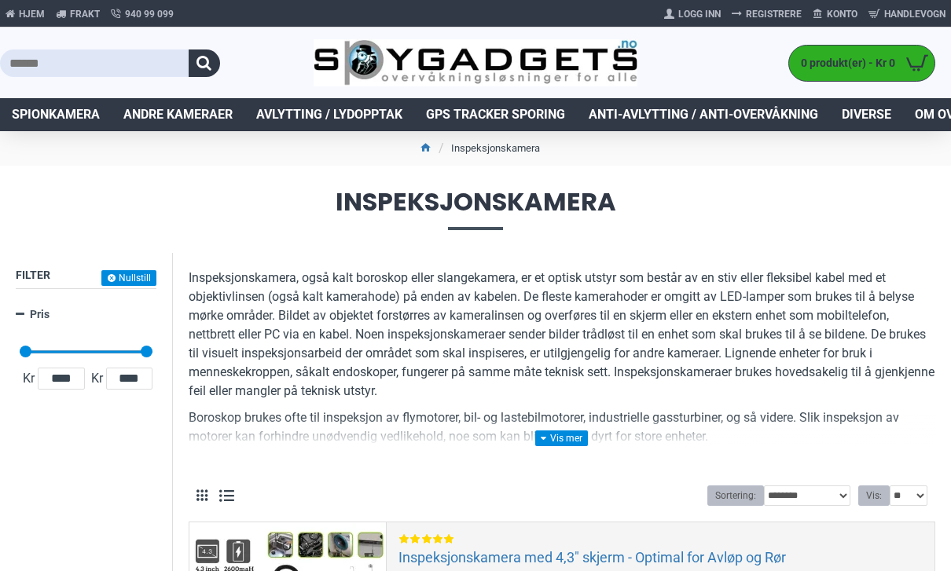
click at [67, 118] on span "Spionkamera" at bounding box center [56, 114] width 88 height 19
